Goal: Task Accomplishment & Management: Manage account settings

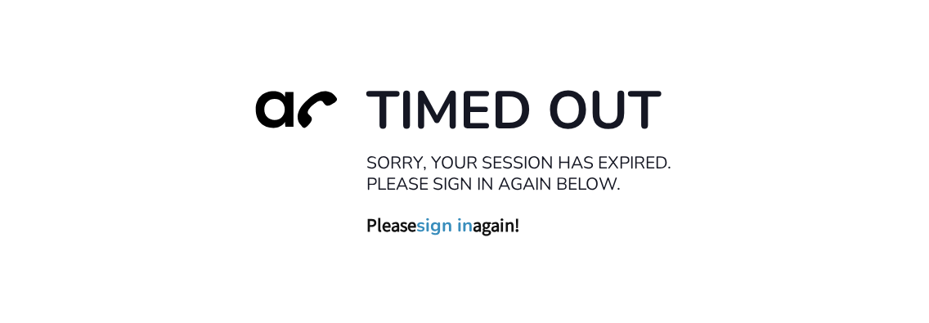
click at [462, 223] on link "sign in" at bounding box center [444, 225] width 56 height 23
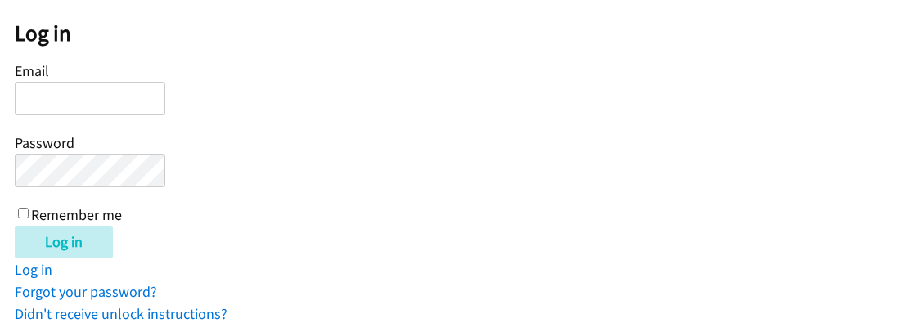
scroll to position [89, 0]
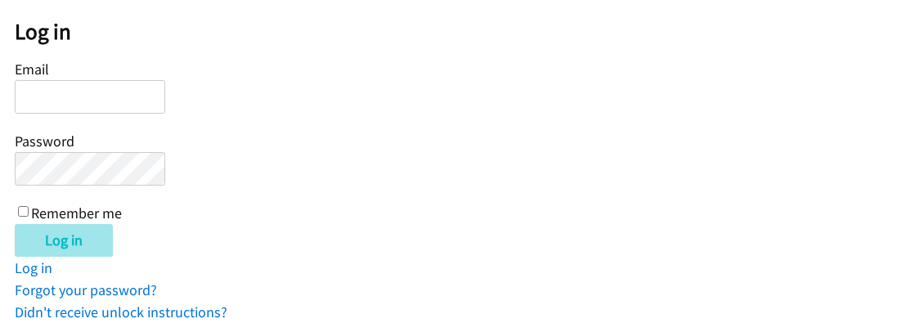
type input "lharris@lendingpoint.com"
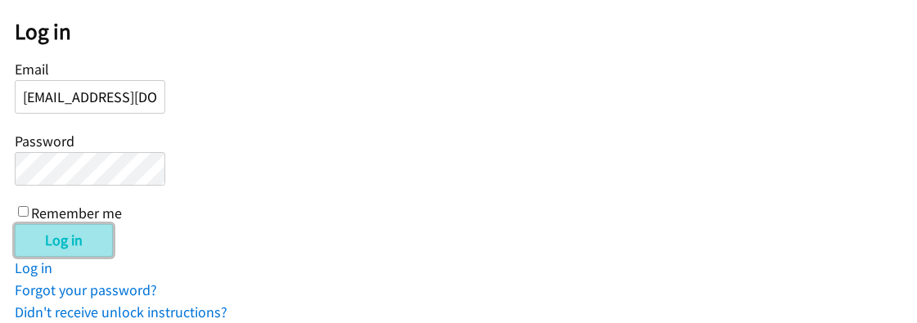
click at [63, 245] on input "Log in" at bounding box center [64, 240] width 98 height 33
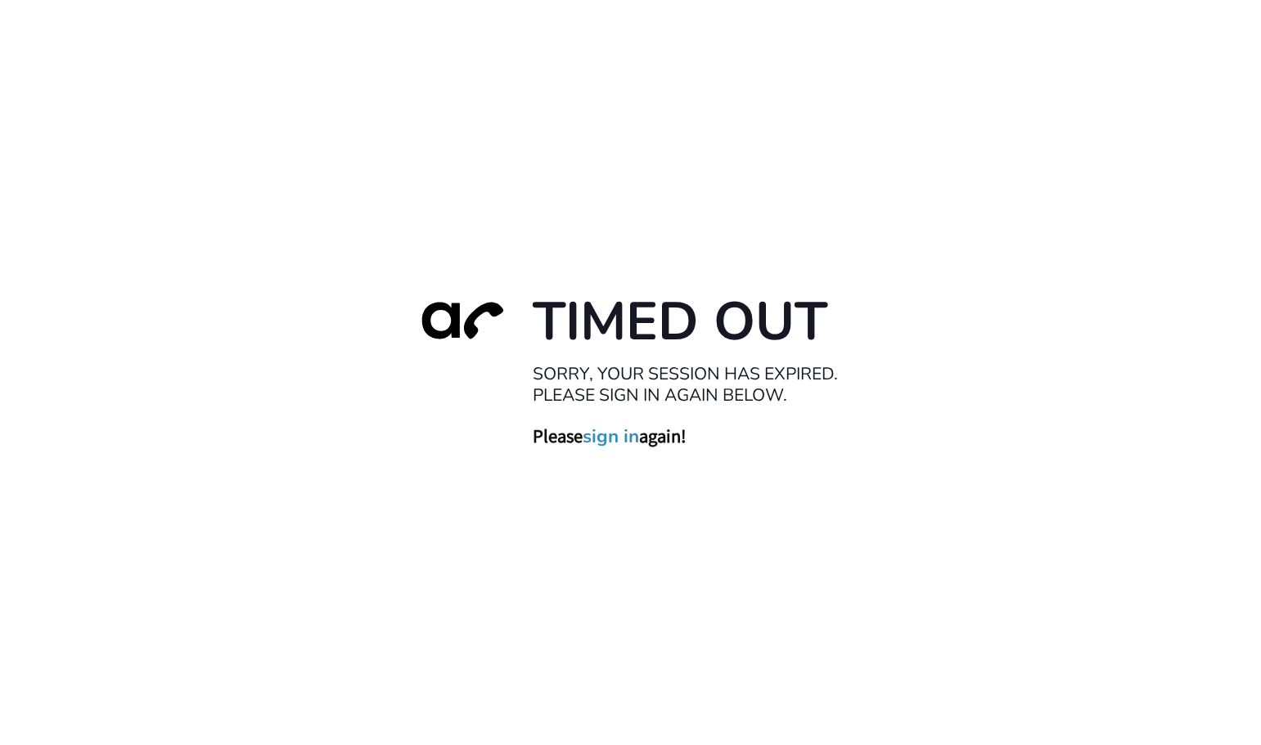
click at [602, 435] on link "sign in" at bounding box center [610, 436] width 56 height 23
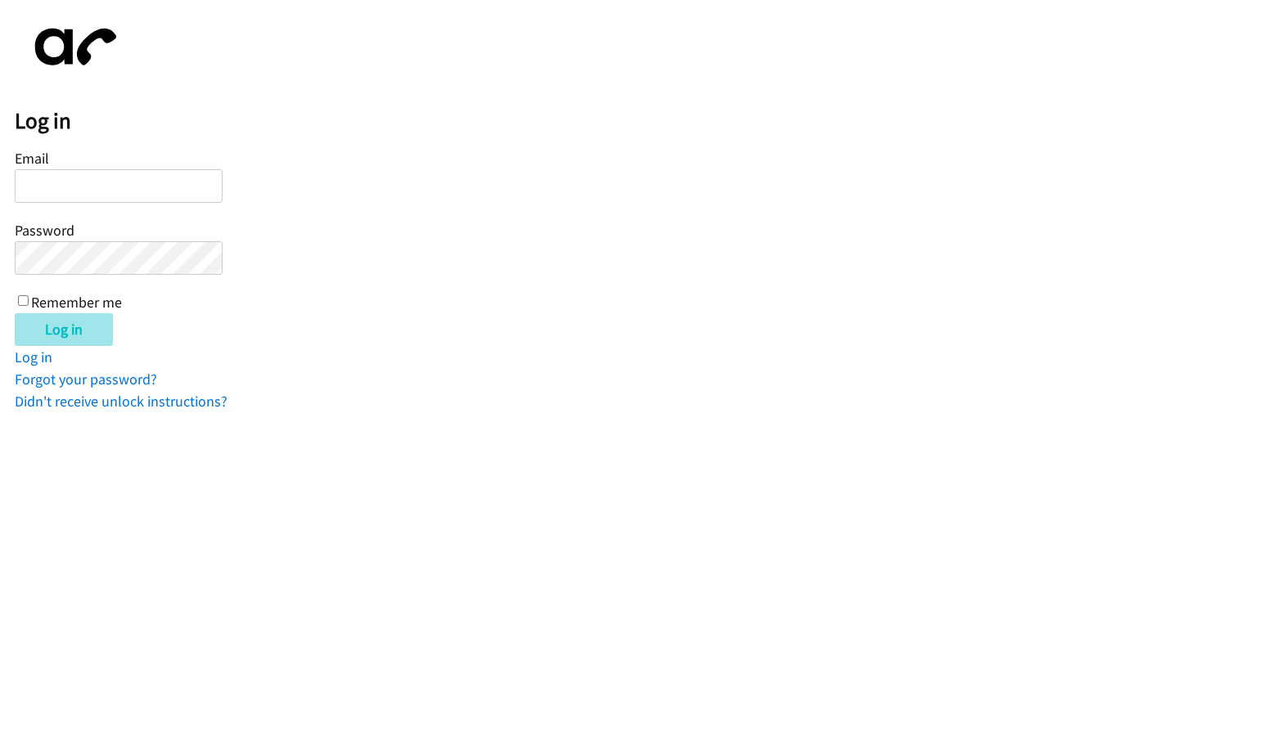
type input "[EMAIL_ADDRESS][DOMAIN_NAME]"
click at [53, 320] on input "Log in" at bounding box center [64, 329] width 98 height 33
